Goal: Task Accomplishment & Management: Manage account settings

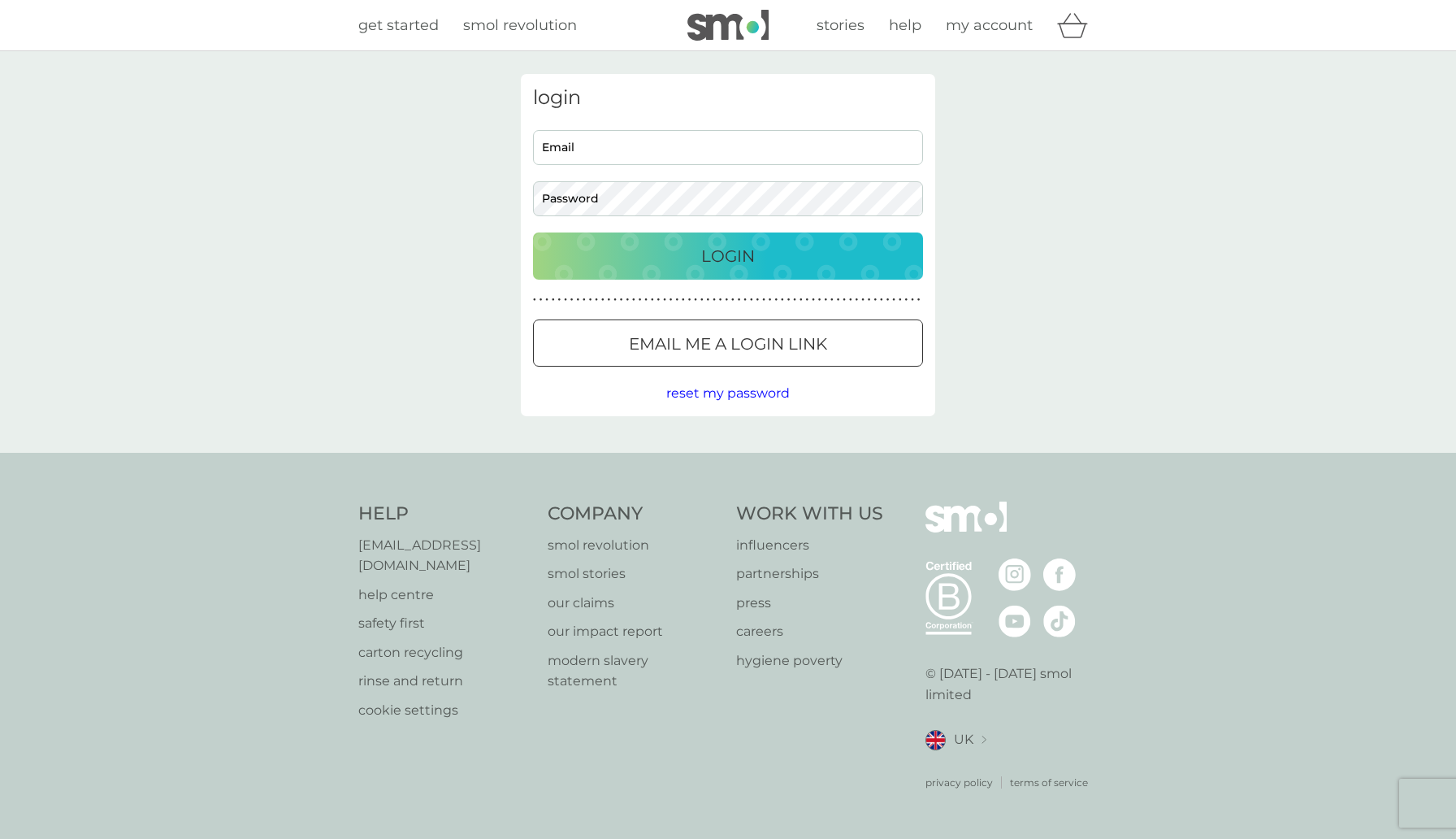
click at [681, 151] on input "Email" at bounding box center [728, 147] width 390 height 35
type input "[EMAIL_ADDRESS][DOMAIN_NAME]"
click at [707, 248] on p "Login" at bounding box center [728, 256] width 54 height 26
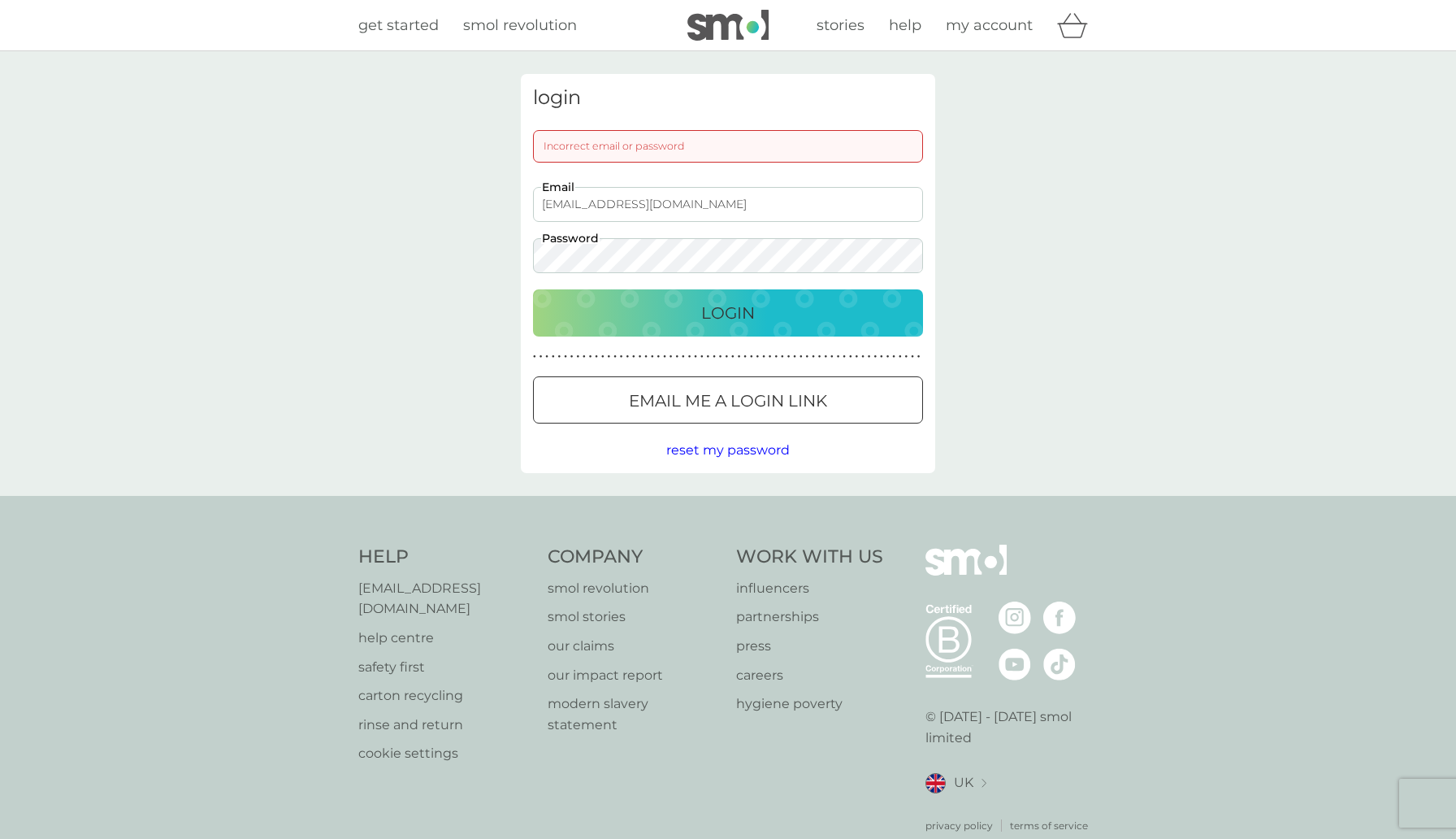
click at [649, 408] on p "Email me a login link" at bounding box center [728, 400] width 198 height 26
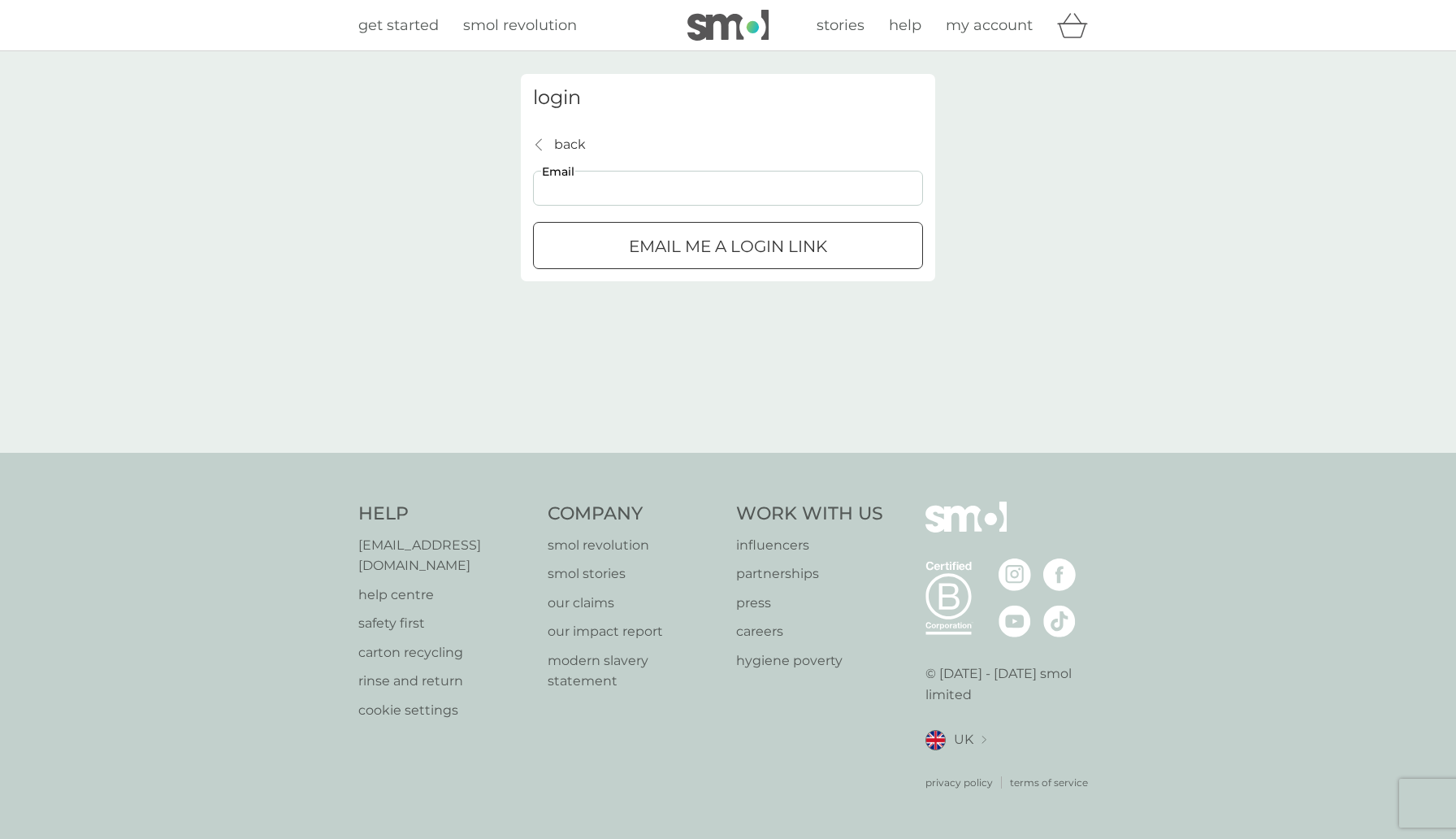
click at [605, 202] on input "Email" at bounding box center [728, 188] width 390 height 35
type input "[EMAIL_ADDRESS][DOMAIN_NAME]"
click at [656, 243] on p "Email me a login link" at bounding box center [728, 246] width 198 height 26
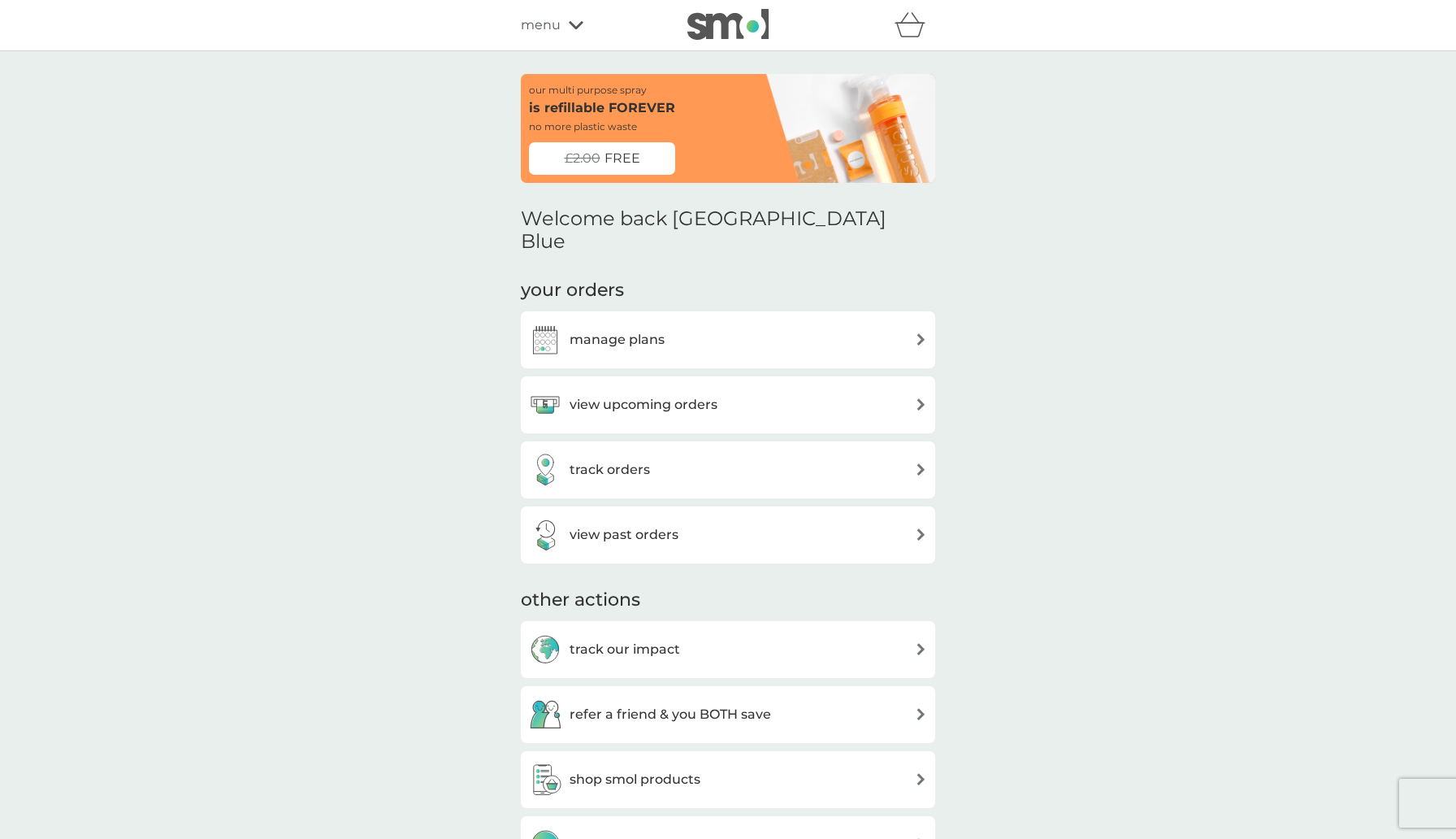
click at [672, 324] on div "manage plans" at bounding box center [728, 340] width 398 height 33
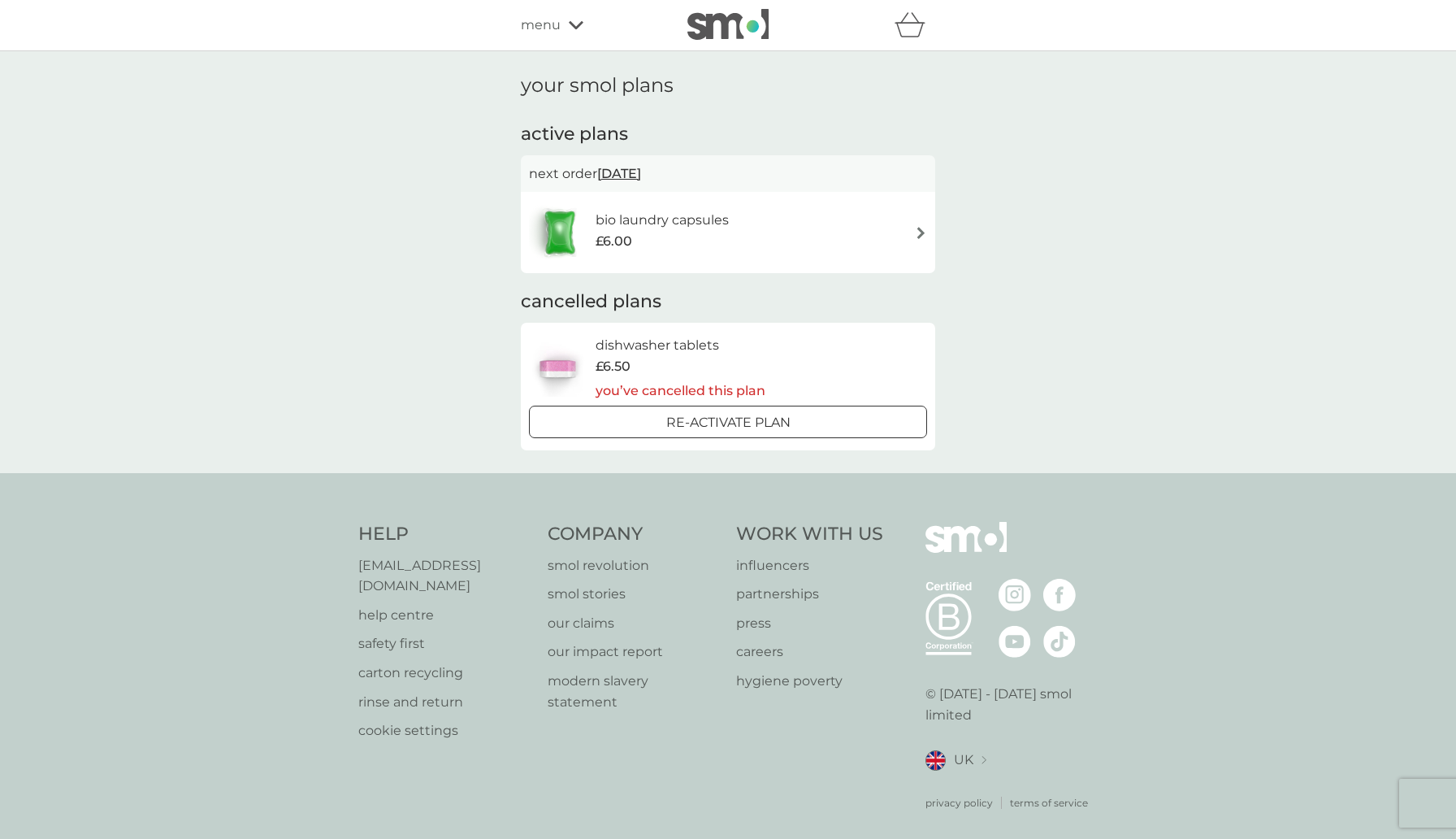
click at [655, 247] on div "£6.00" at bounding box center [662, 241] width 133 height 21
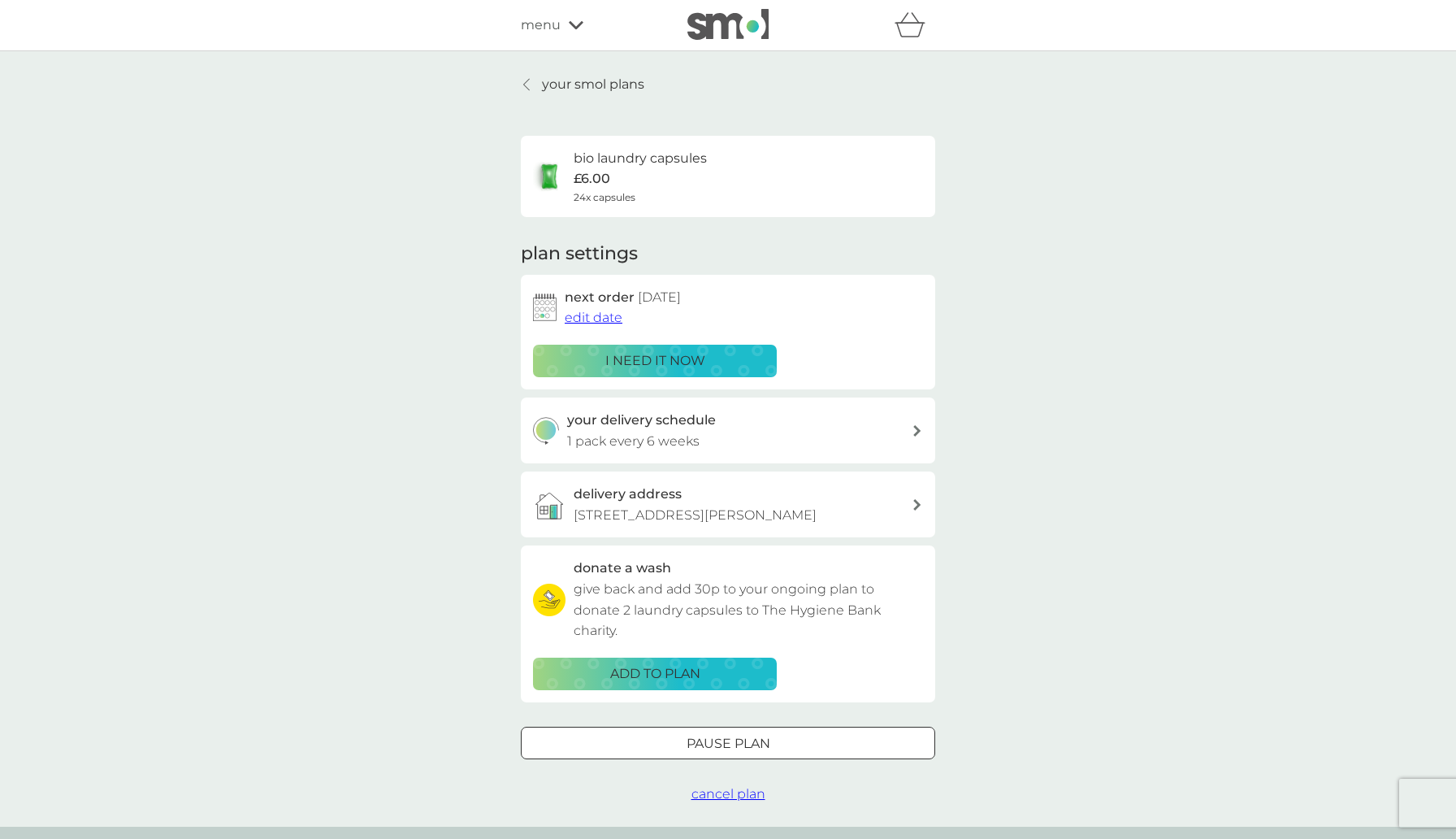
click at [598, 317] on span "edit date" at bounding box center [593, 317] width 58 height 15
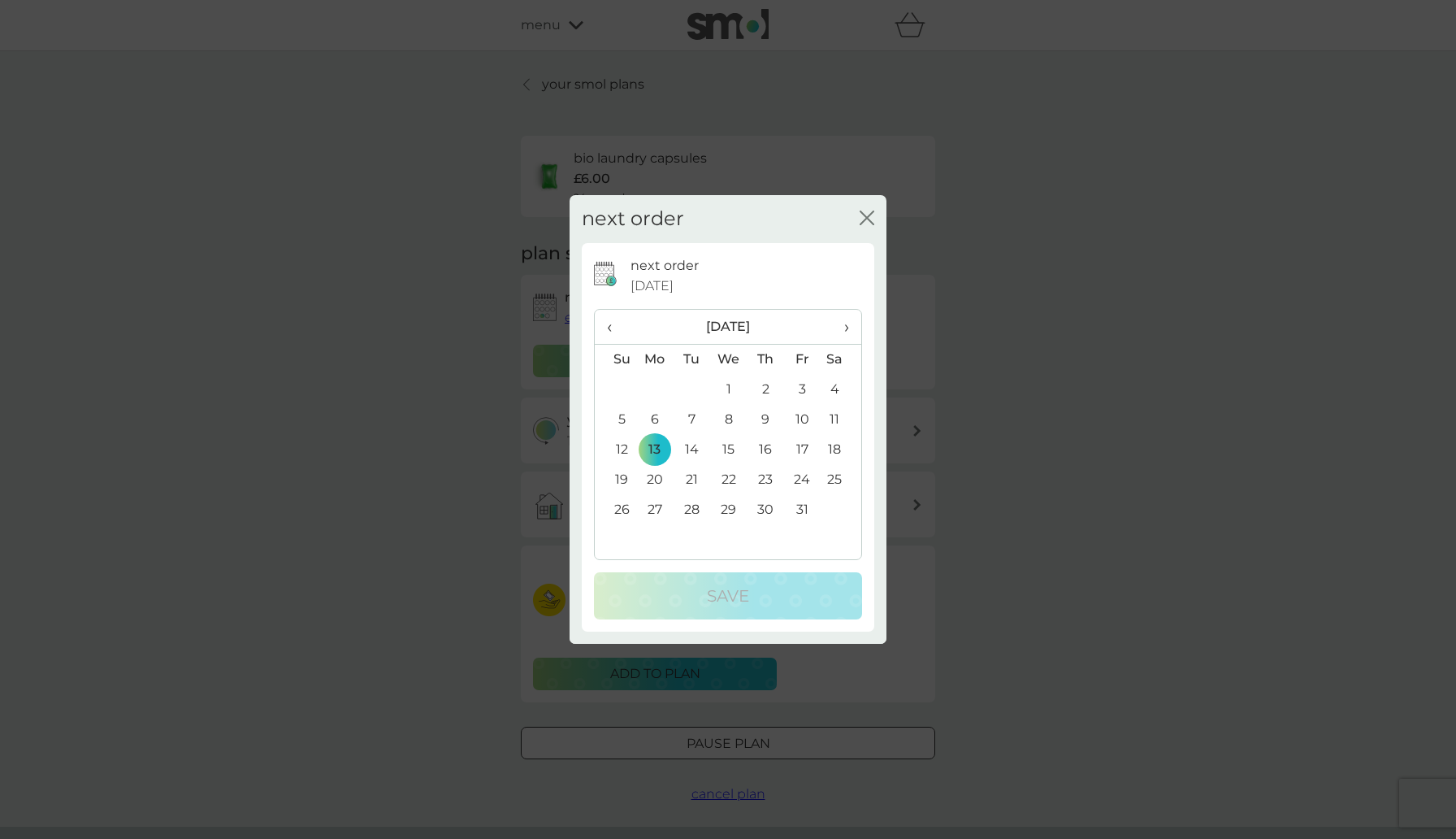
click at [849, 330] on th "›" at bounding box center [840, 327] width 41 height 35
click at [660, 386] on td "1" at bounding box center [655, 390] width 38 height 30
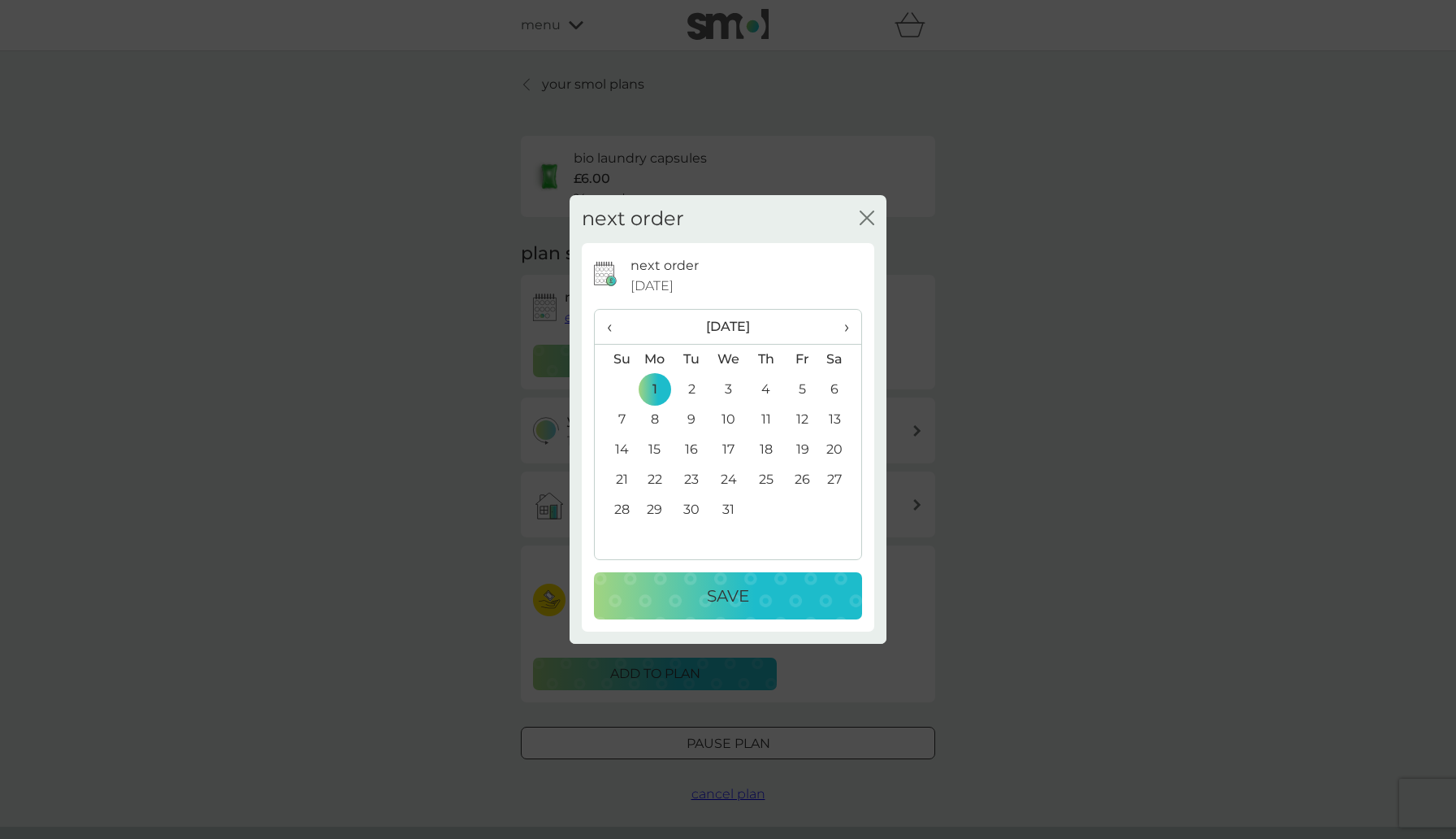
click at [846, 330] on span "›" at bounding box center [840, 326] width 16 height 34
click at [655, 422] on td "5" at bounding box center [655, 420] width 38 height 30
click at [727, 590] on p "Save" at bounding box center [728, 596] width 43 height 26
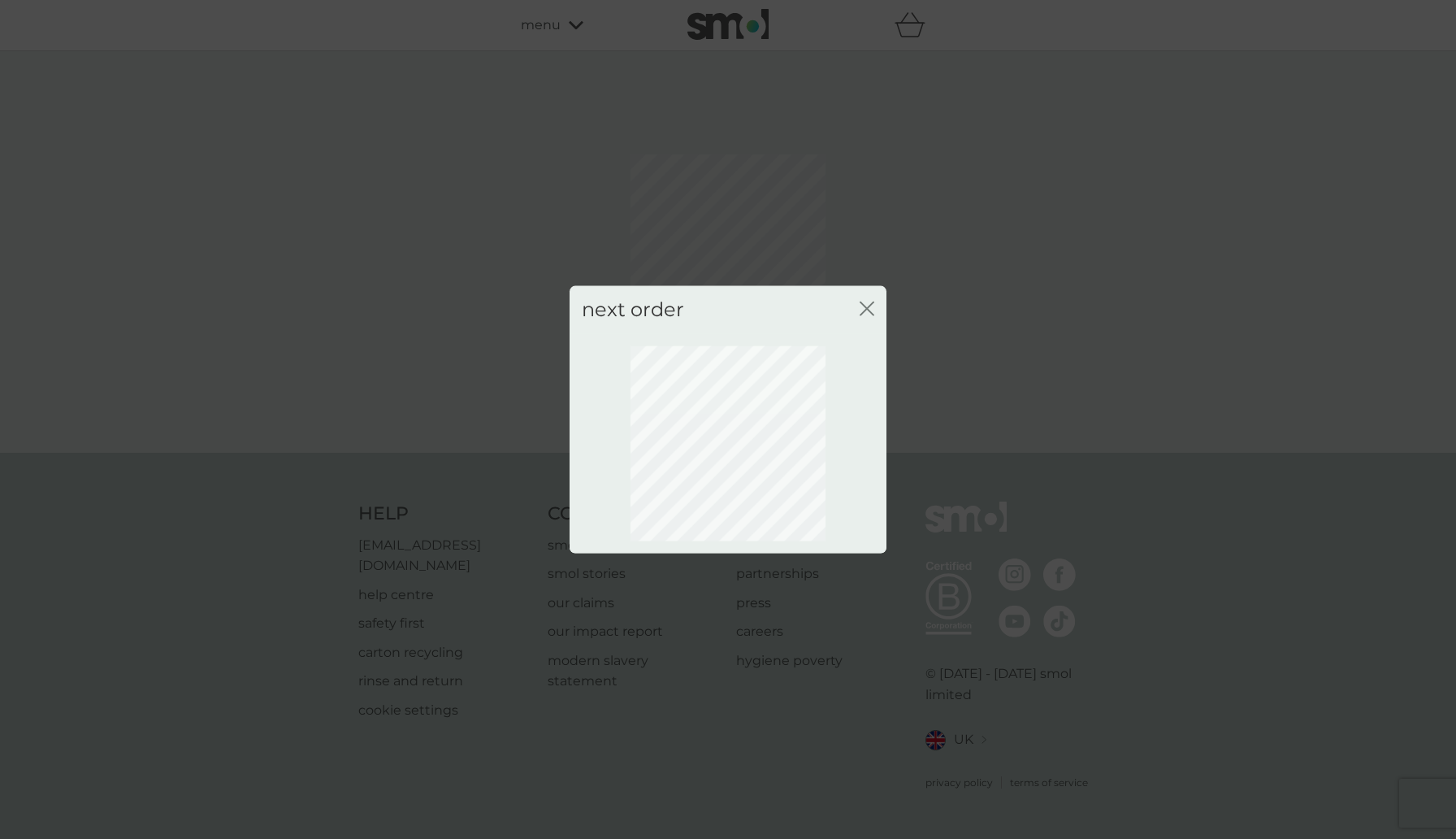
click at [865, 309] on icon "close" at bounding box center [866, 308] width 14 height 14
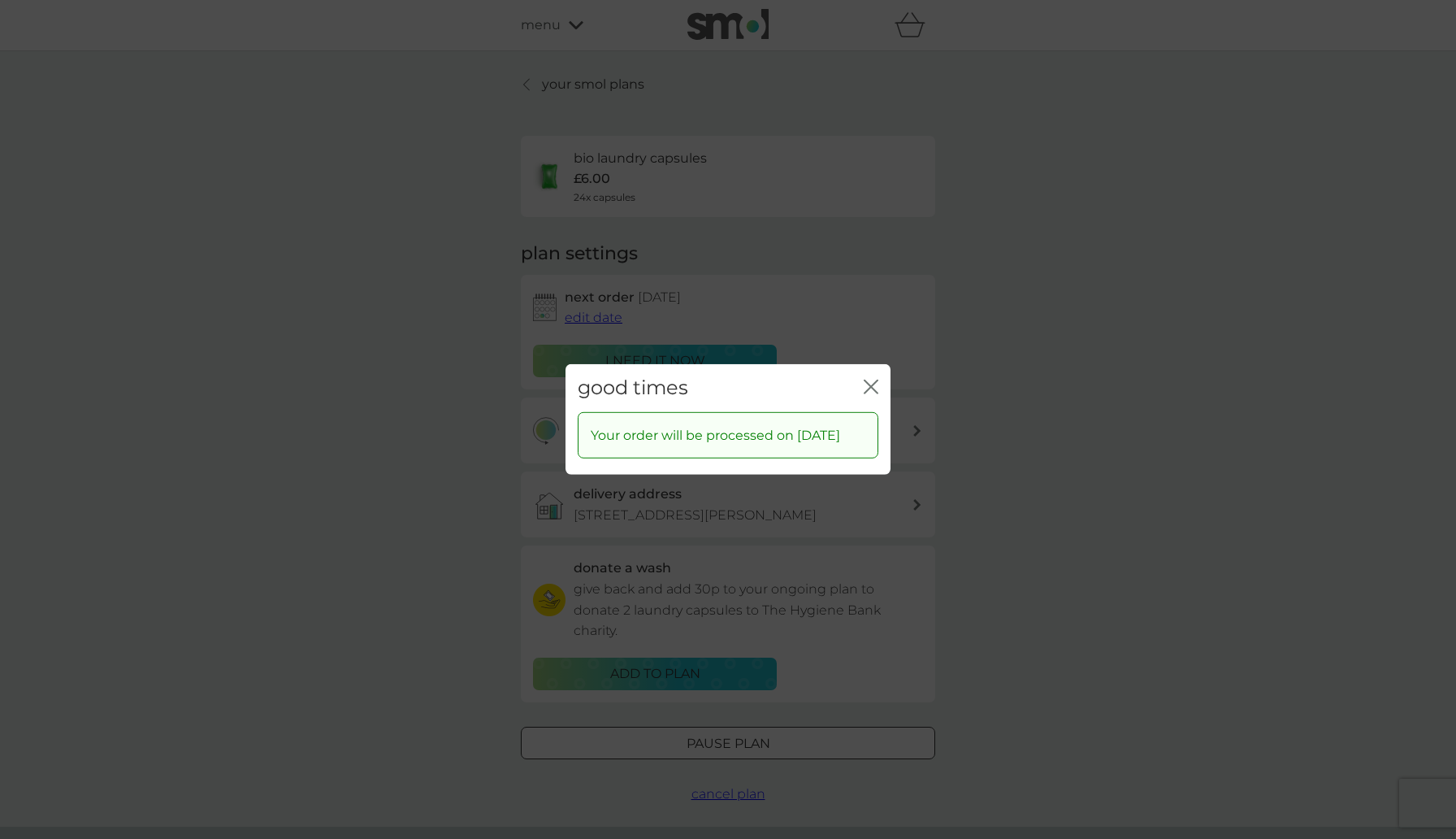
click at [868, 380] on icon "close" at bounding box center [871, 386] width 14 height 14
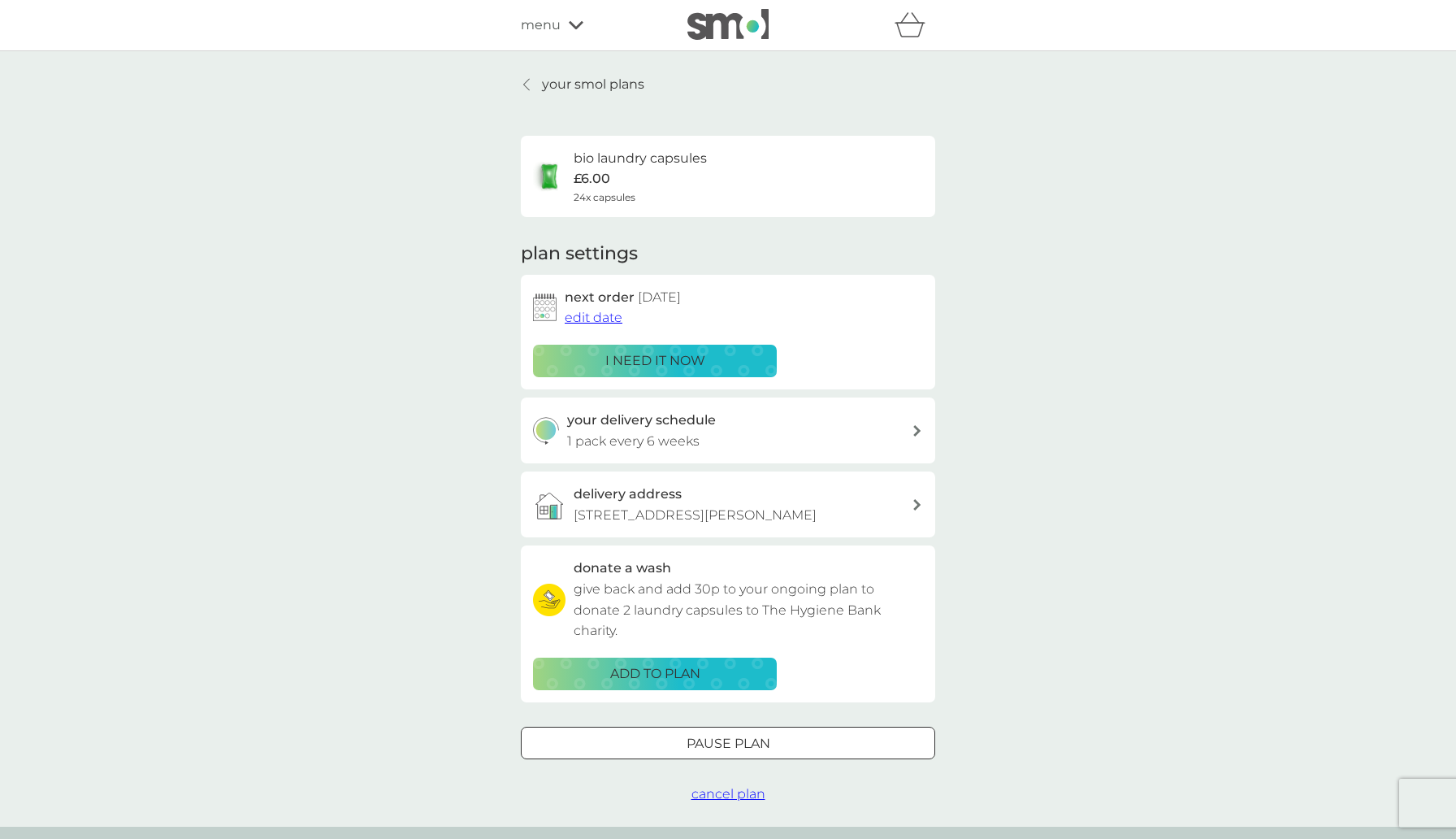
click at [697, 417] on h3 "your delivery schedule" at bounding box center [641, 420] width 149 height 21
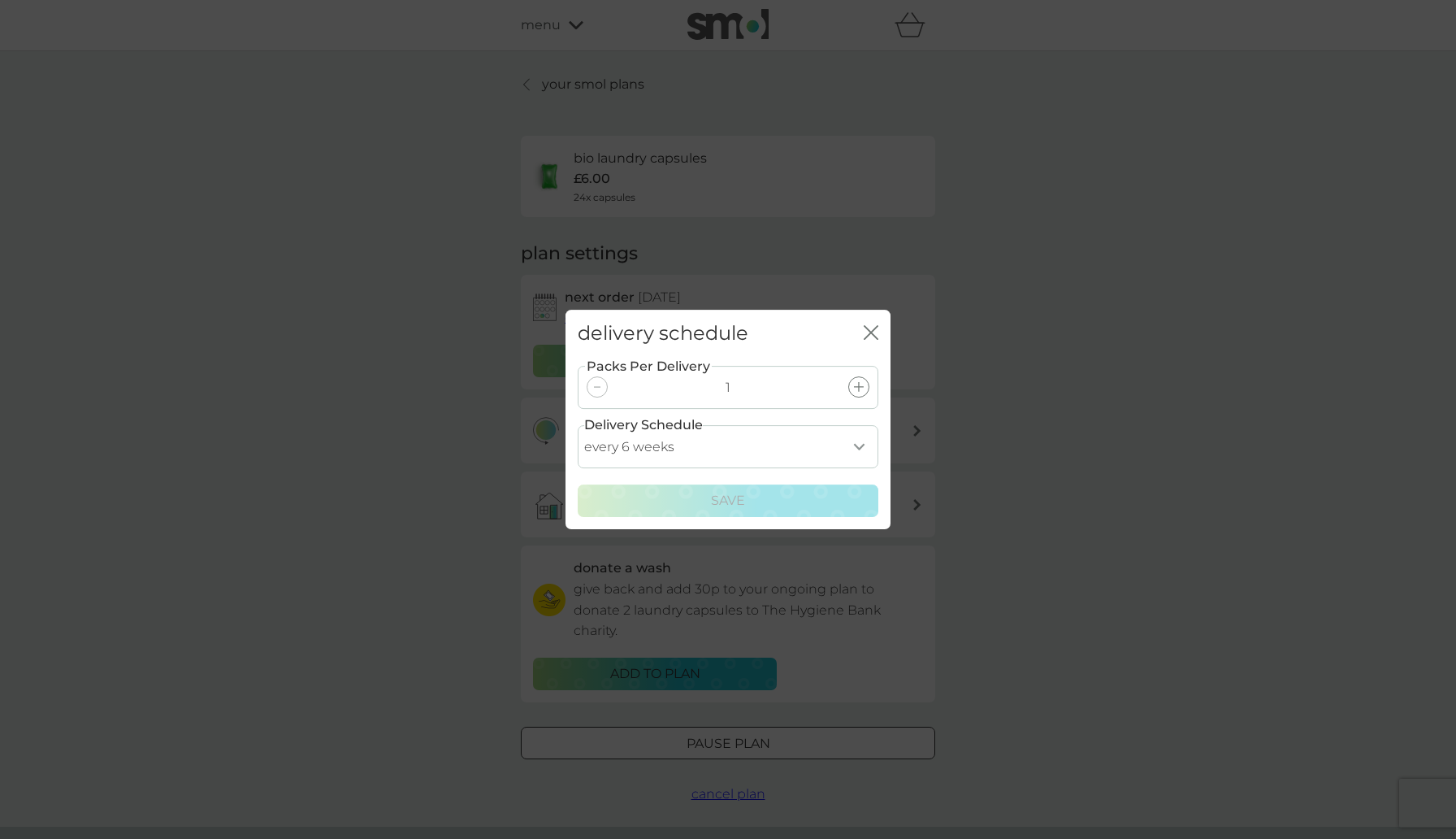
click at [851, 443] on select "every 1 week every 2 weeks every 3 weeks every 4 weeks every 5 weeks every 6 we…" at bounding box center [728, 446] width 301 height 43
select select "84"
click at [578, 425] on select "every 1 week every 2 weeks every 3 weeks every 4 weeks every 5 weeks every 6 we…" at bounding box center [728, 446] width 301 height 43
click at [771, 496] on div "Save" at bounding box center [728, 500] width 279 height 21
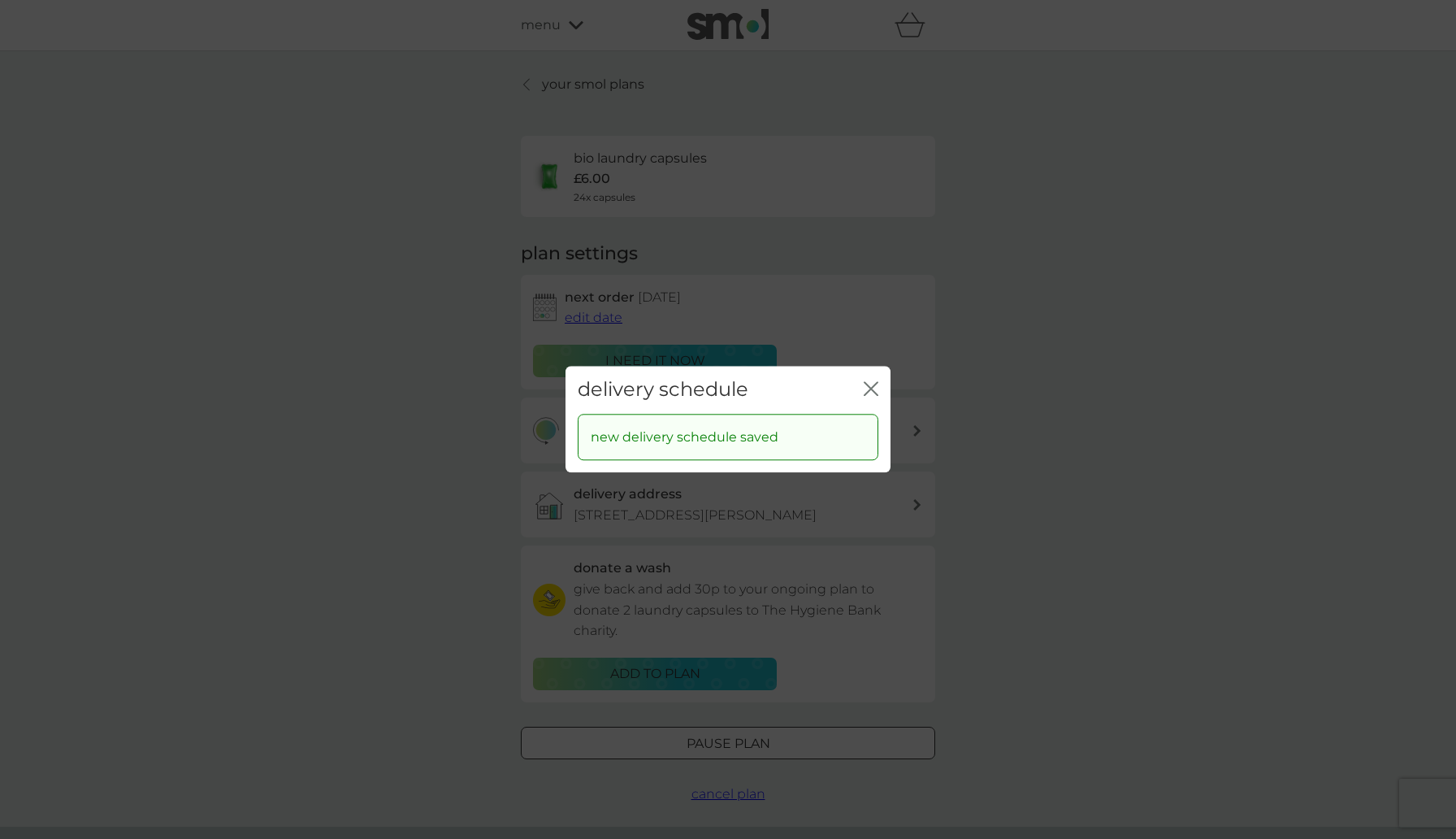
click at [999, 340] on div "delivery schedule close new delivery schedule saved" at bounding box center [728, 419] width 1456 height 839
